Goal: Find specific page/section: Find specific page/section

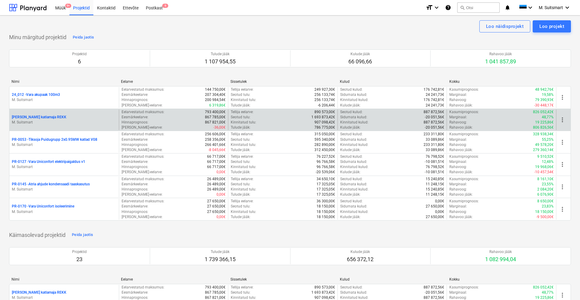
click at [36, 116] on p "[PERSON_NAME] katlamaja REKK" at bounding box center [39, 117] width 55 height 5
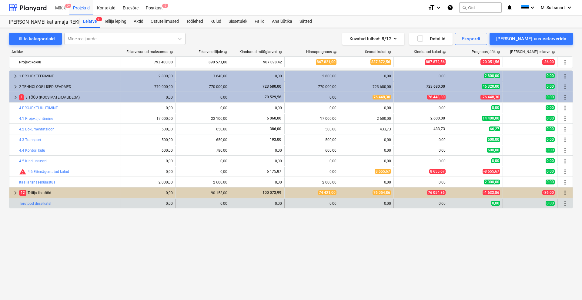
click at [16, 203] on div at bounding box center [15, 203] width 7 height 10
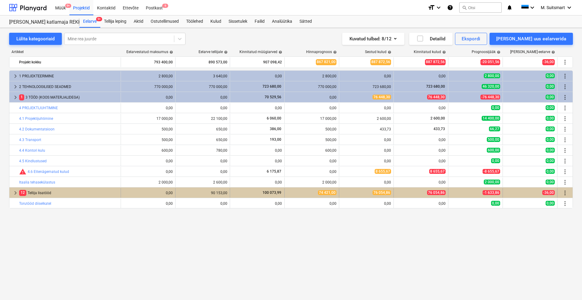
click at [15, 192] on span "keyboard_arrow_right" at bounding box center [15, 192] width 7 height 7
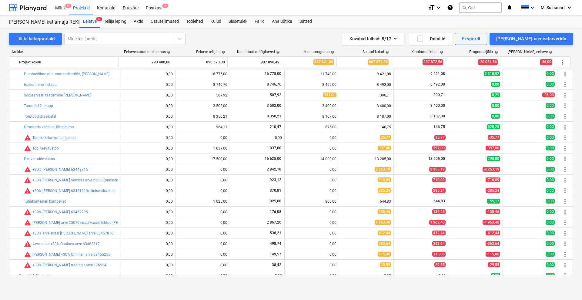
scroll to position [220, 0]
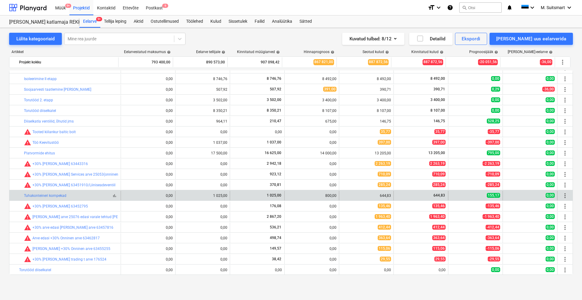
drag, startPoint x: 21, startPoint y: 195, endPoint x: 74, endPoint y: 196, distance: 53.0
click at [74, 196] on div "bar_chart Tuhakonteineri kompekad" at bounding box center [64, 196] width 111 height 10
copy div "bar_chart Tuhakonteineri kompekad"
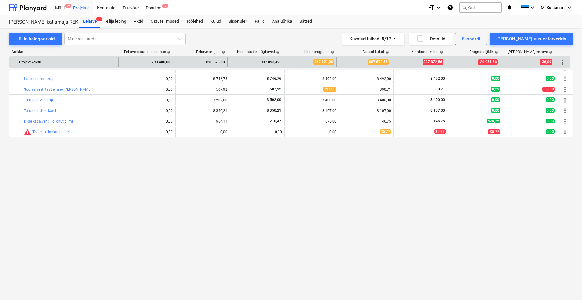
scroll to position [68, 0]
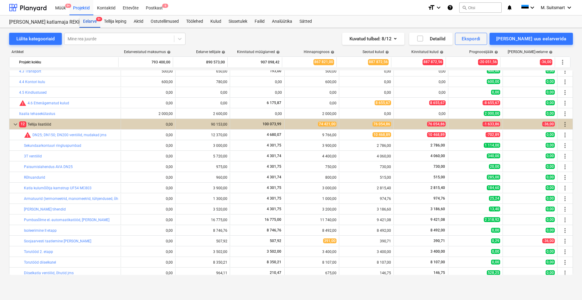
click at [93, 21] on div "Eelarve 9+" at bounding box center [89, 21] width 21 height 12
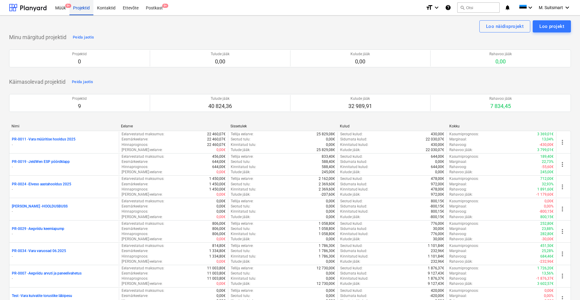
click at [86, 7] on div "Projektid" at bounding box center [81, 7] width 24 height 15
click at [59, 4] on div "Müük 9+" at bounding box center [61, 7] width 18 height 15
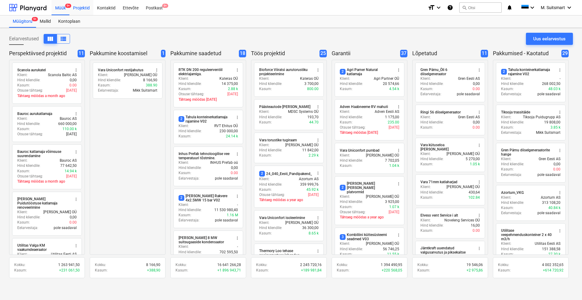
click at [84, 8] on div "Projektid" at bounding box center [81, 7] width 24 height 15
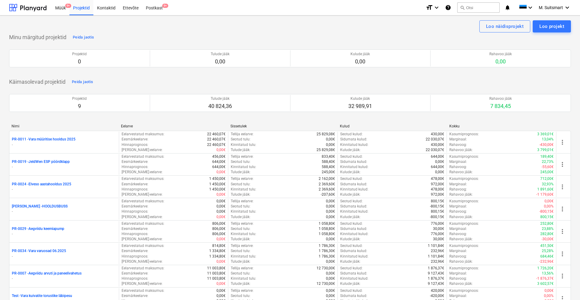
click at [561, 6] on div "Projekti ületoomine ebaõnnestus You do not have permissions for this action" at bounding box center [495, 9] width 164 height 19
click at [567, 7] on div "Projekti ületoomine ebaõnnestus You do not have permissions for this action" at bounding box center [495, 9] width 164 height 19
click at [566, 6] on div "Projekti ületoomine ebaõnnestus You do not have permissions for this action" at bounding box center [495, 9] width 164 height 19
click at [548, 6] on div "Projekti ületoomine ebaõnnestus You do not have permissions for this action" at bounding box center [495, 9] width 164 height 19
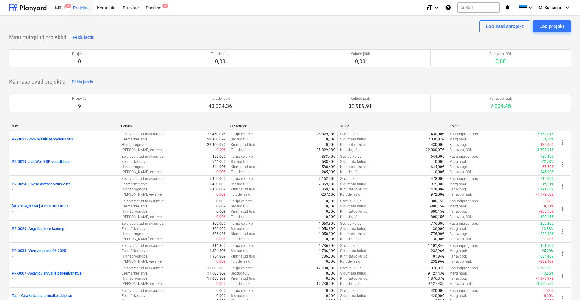
click at [548, 6] on div "Projekti ületoomine ebaõnnestus You do not have permissions for this action" at bounding box center [495, 9] width 164 height 19
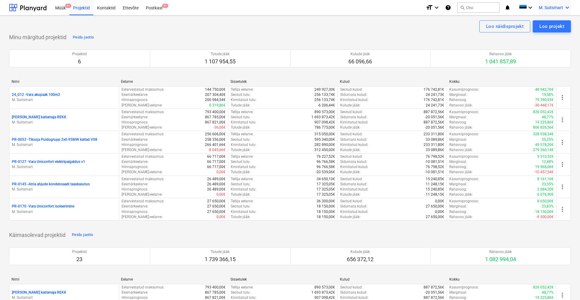
click at [557, 8] on span "M. Suitsmart" at bounding box center [550, 7] width 24 height 5
click at [547, 37] on div "MS Noveleng Services OÜ" at bounding box center [541, 39] width 52 height 8
